Goal: Use online tool/utility: Use online tool/utility

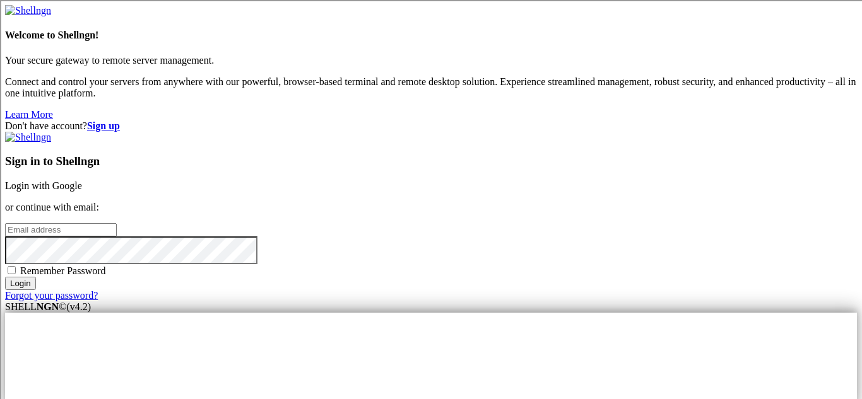
click at [82, 180] on link "Login with Google" at bounding box center [43, 185] width 77 height 11
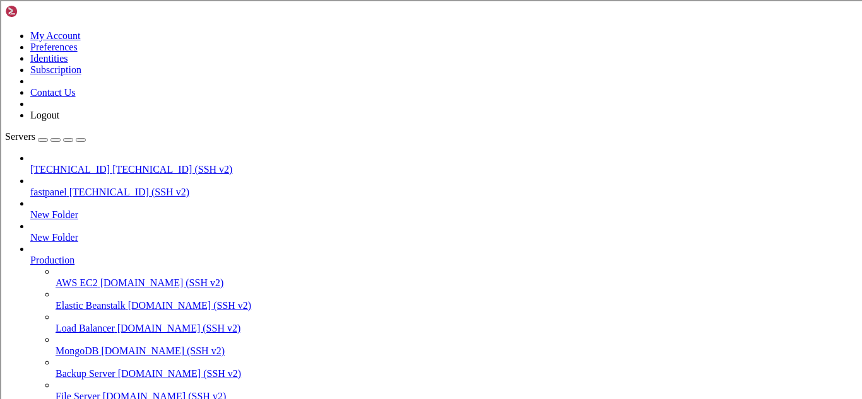
click at [95, 187] on span "[TECHNICAL_ID] (SSH v2)" at bounding box center [129, 192] width 120 height 11
click at [81, 187] on span "[TECHNICAL_ID] (SSH v2)" at bounding box center [129, 192] width 120 height 11
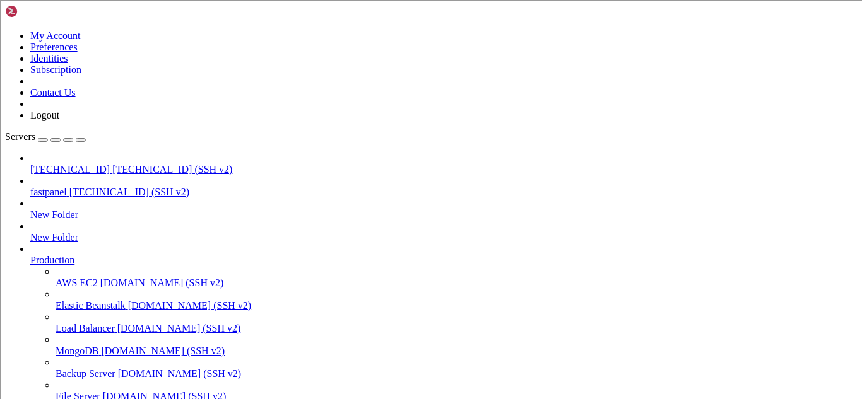
click at [81, 187] on span "[TECHNICAL_ID] (SSH v2)" at bounding box center [129, 192] width 120 height 11
